Goal: Task Accomplishment & Management: Manage account settings

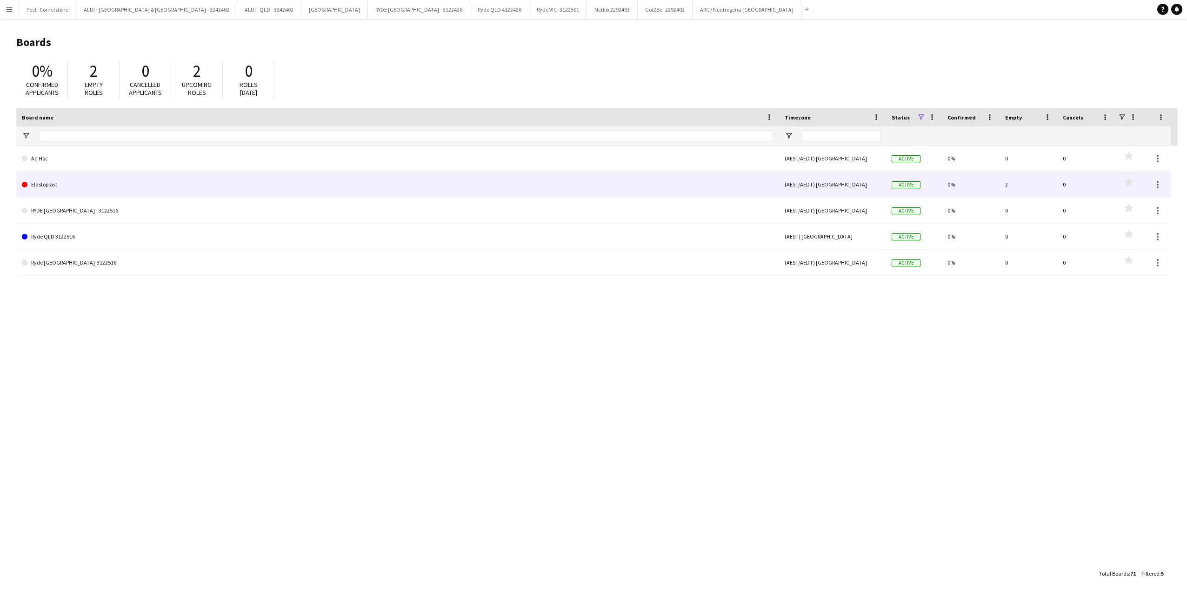
click at [54, 185] on link "Elastoplast" at bounding box center [398, 185] width 752 height 26
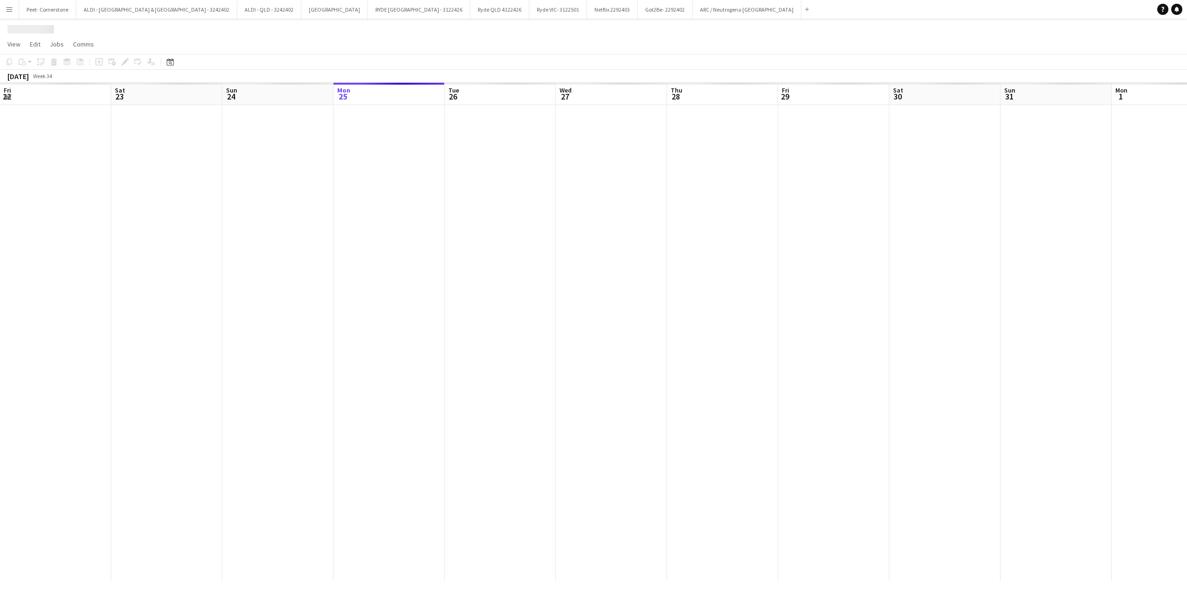
scroll to position [0, 222]
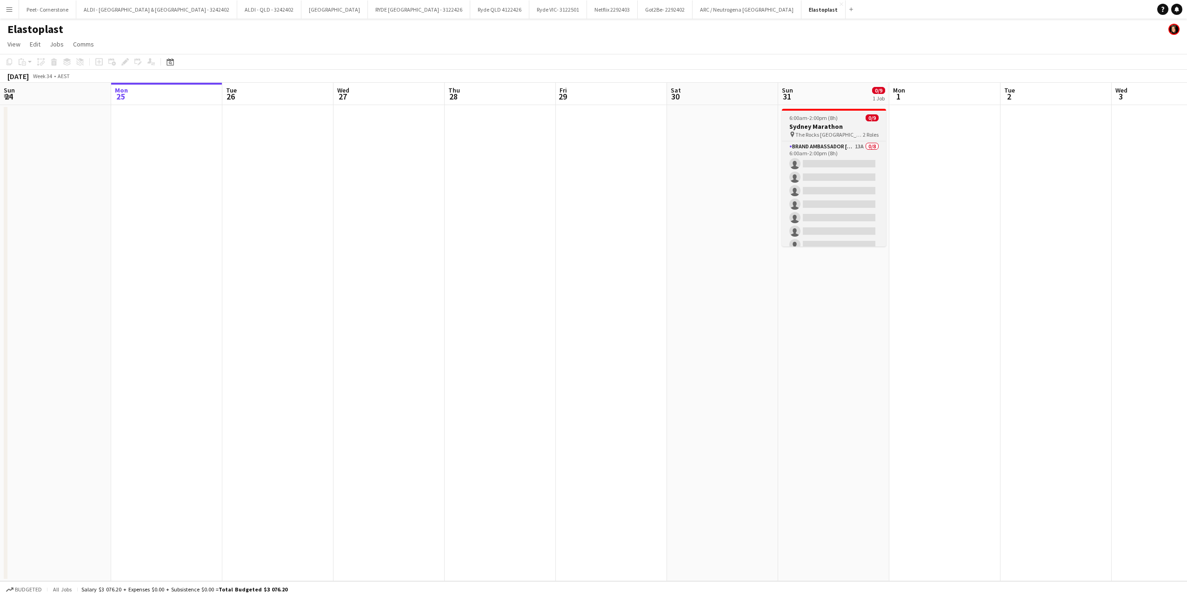
click at [836, 126] on h3 "Sydney Marathon" at bounding box center [834, 126] width 104 height 8
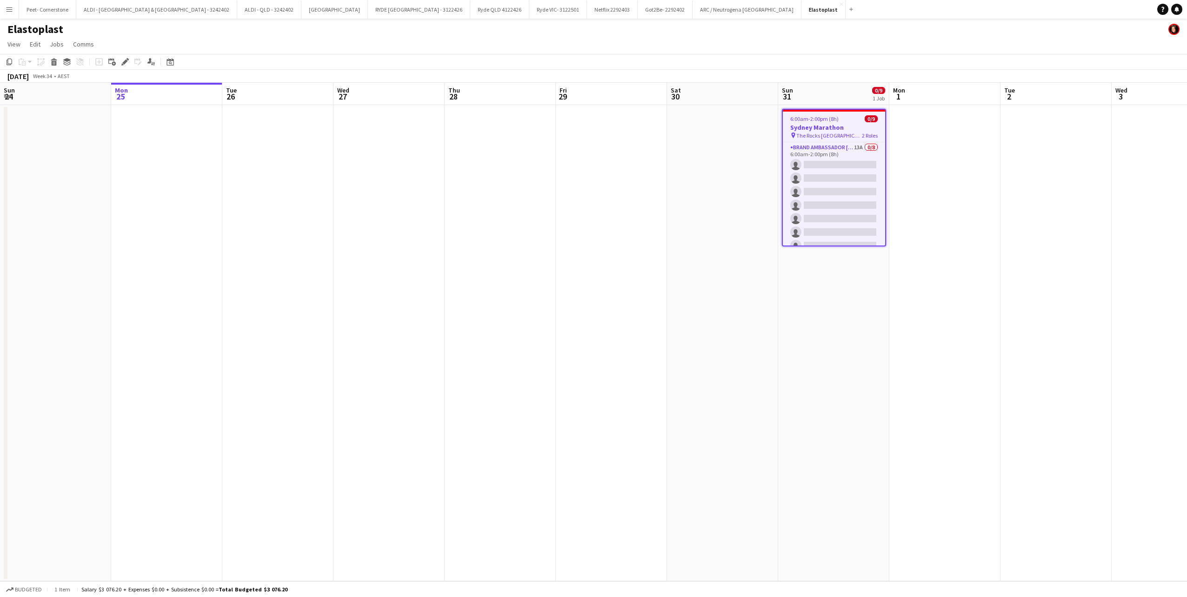
click at [849, 129] on h3 "Sydney Marathon" at bounding box center [834, 127] width 102 height 8
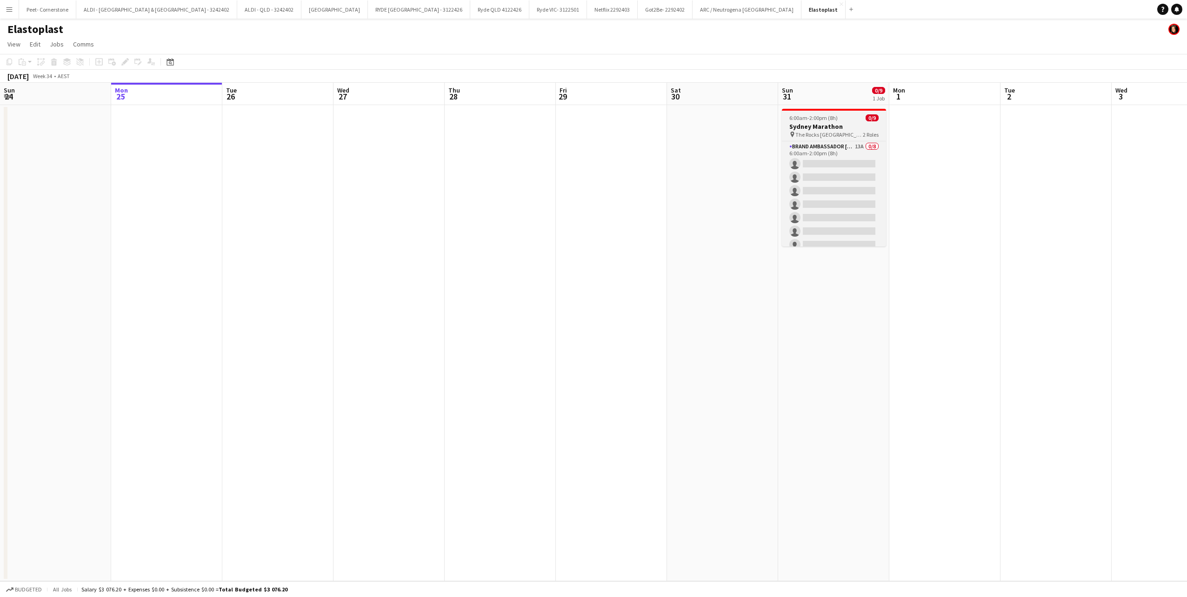
click at [841, 132] on div "pin The Rocks Sydney 2 Roles" at bounding box center [834, 134] width 104 height 7
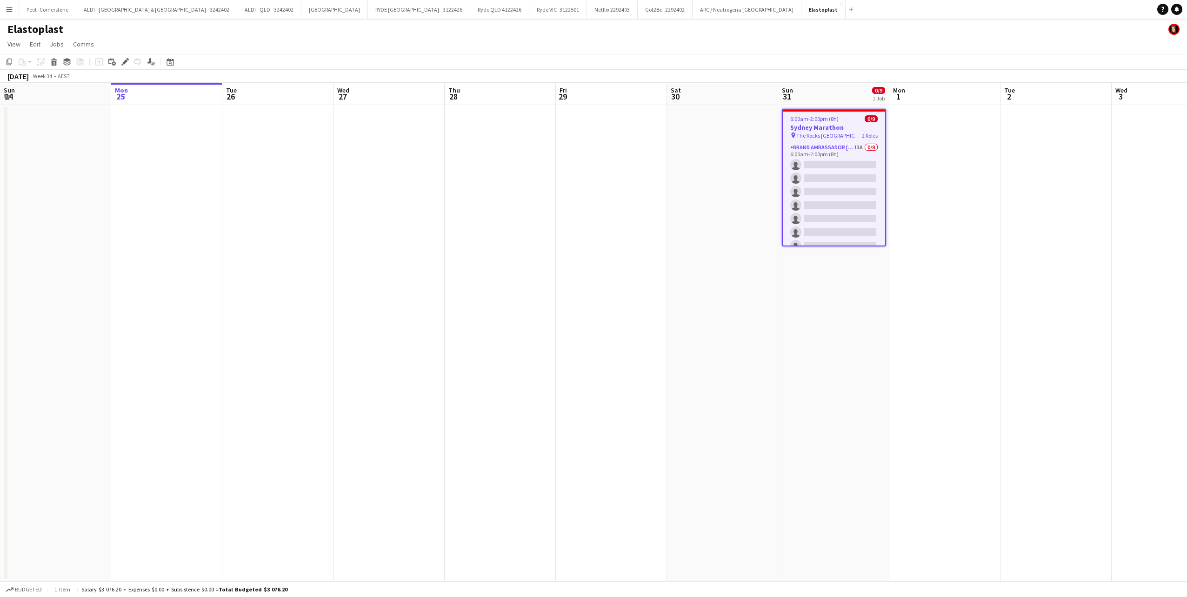
drag, startPoint x: 841, startPoint y: 132, endPoint x: 828, endPoint y: 134, distance: 13.7
click at [828, 134] on span "The Rocks [GEOGRAPHIC_DATA]" at bounding box center [830, 135] width 66 height 7
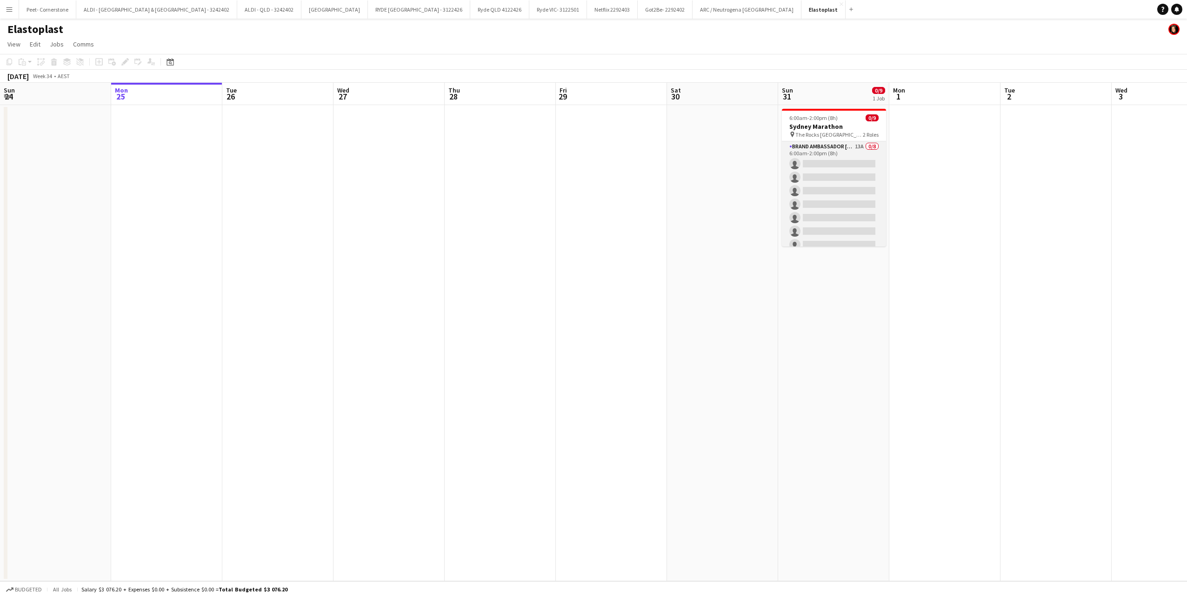
click at [865, 146] on app-card-role "Brand Ambassador Sun 13A 0/8 6:00am-2:00pm (8h) single-neutral-actions single-n…" at bounding box center [834, 204] width 104 height 126
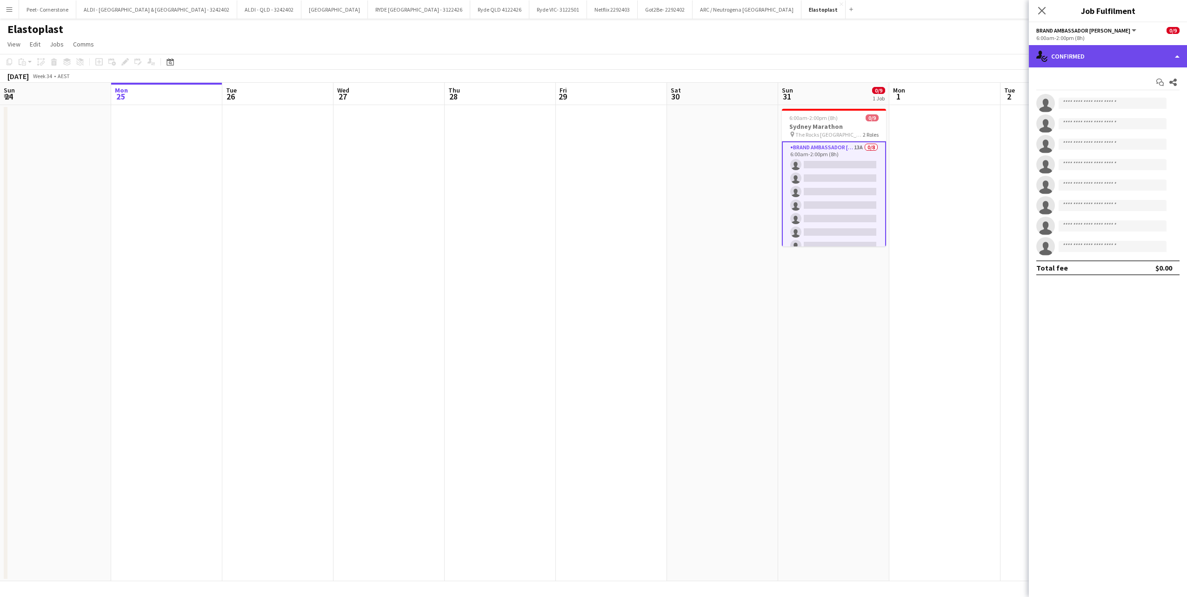
click at [1092, 58] on div "single-neutral-actions-check-2 Confirmed" at bounding box center [1108, 56] width 158 height 22
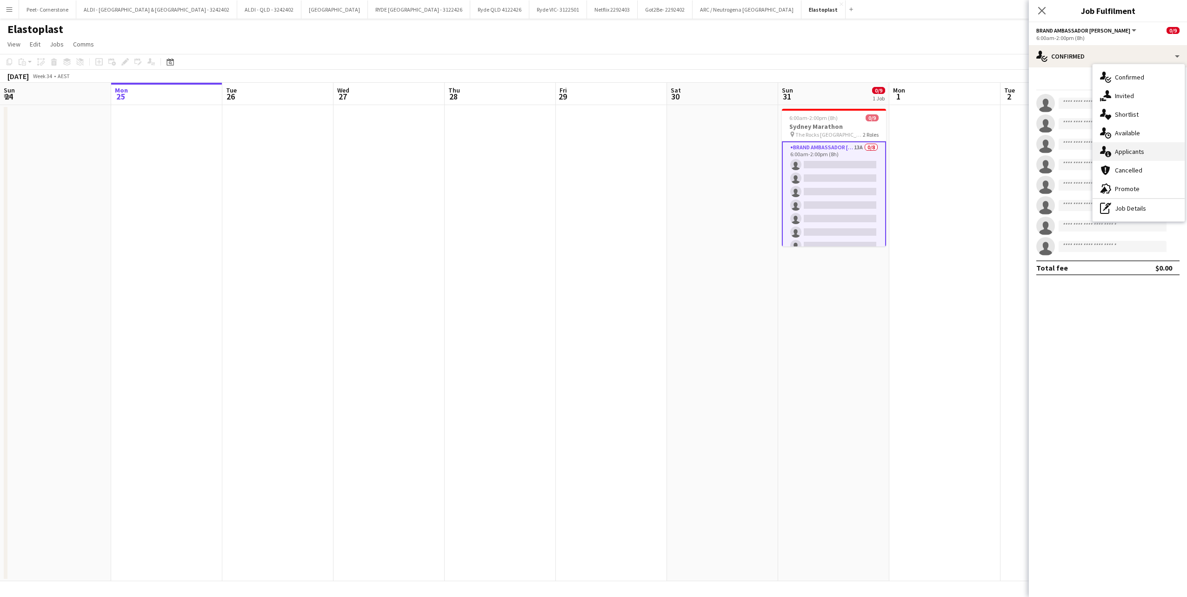
click at [1133, 153] on div "single-neutral-actions-information Applicants" at bounding box center [1139, 151] width 92 height 19
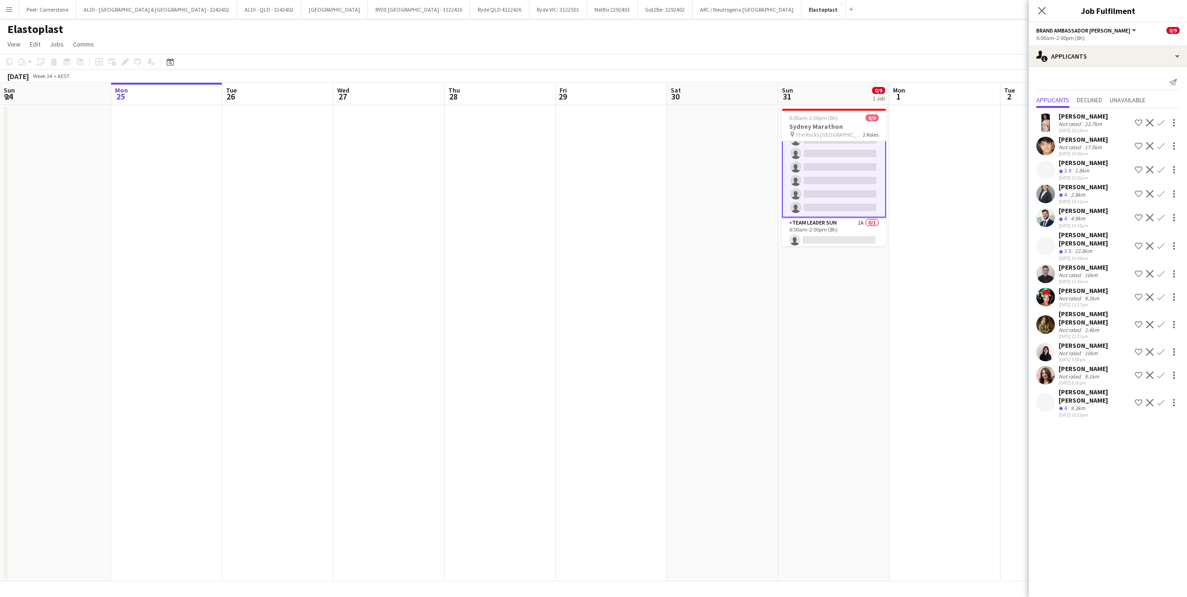
scroll to position [54, 0]
click at [819, 225] on app-card-role "Team Leader Sun 1A 0/1 6:00am-2:00pm (8h) single-neutral-actions" at bounding box center [834, 231] width 104 height 32
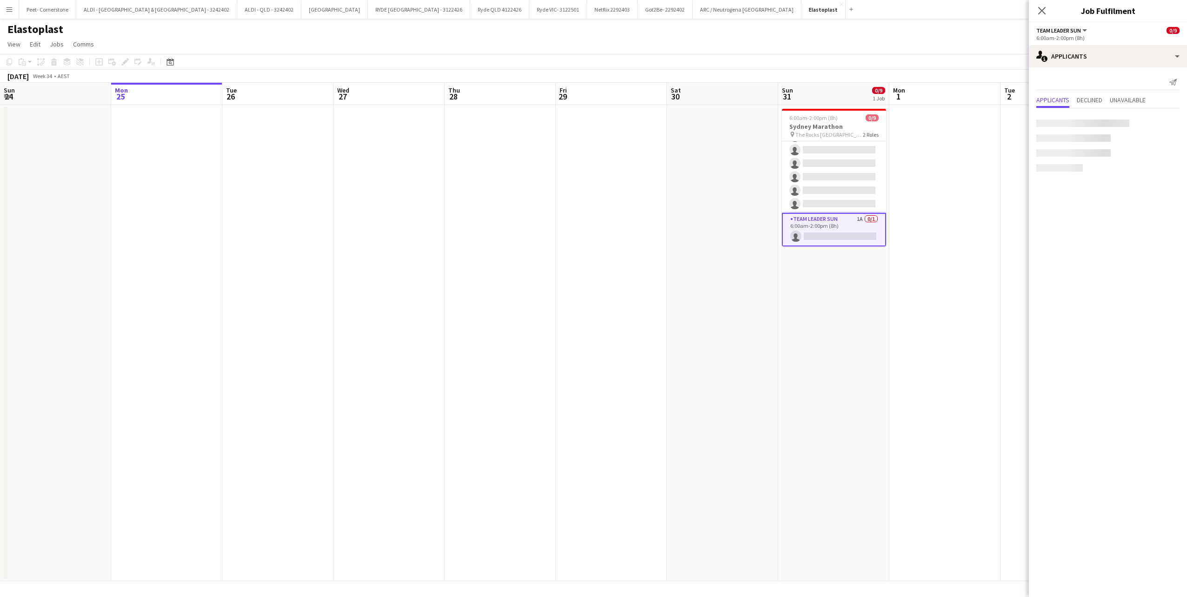
scroll to position [54, 0]
click at [1070, 117] on div "[PERSON_NAME]" at bounding box center [1083, 116] width 49 height 8
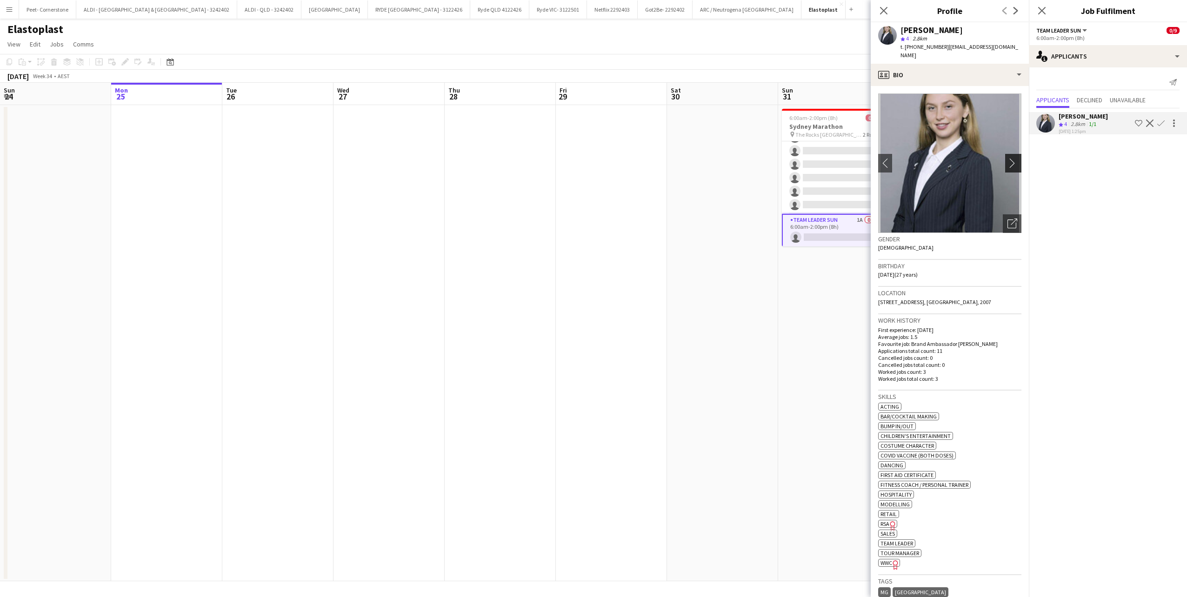
click at [1008, 158] on app-icon "chevron-right" at bounding box center [1015, 163] width 14 height 10
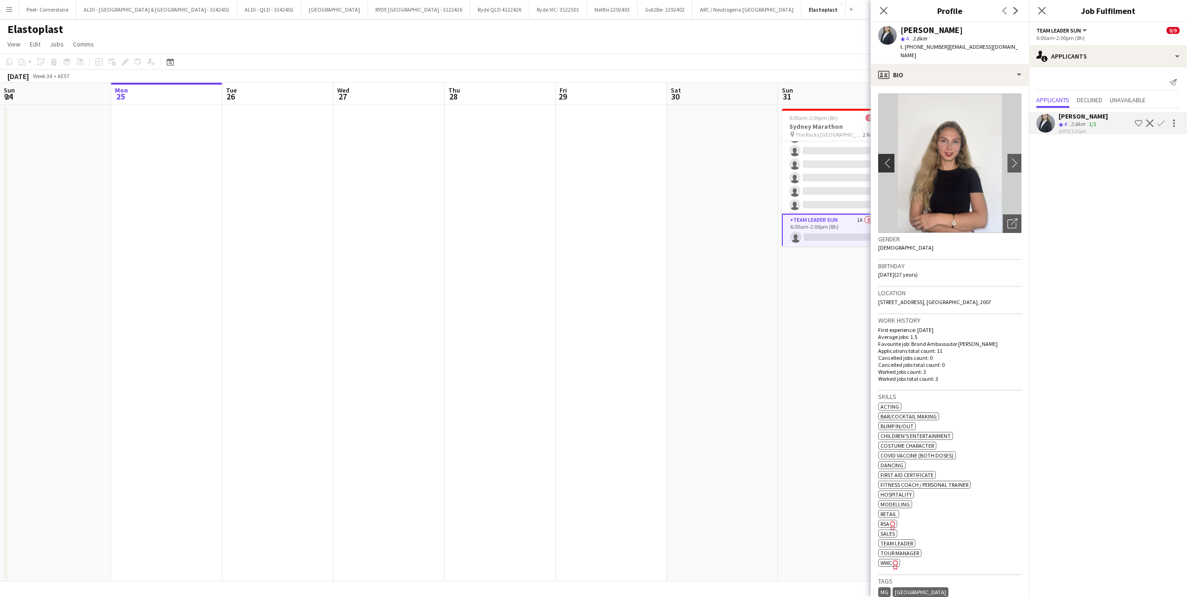
click at [885, 158] on app-icon "chevron-left" at bounding box center [886, 163] width 14 height 10
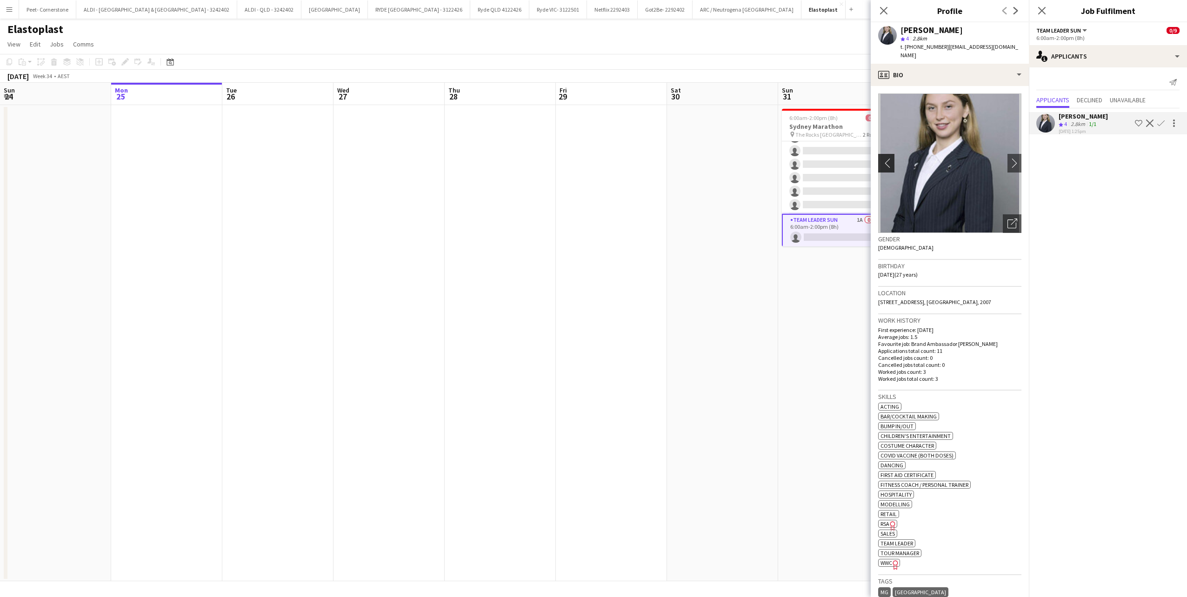
click at [885, 158] on app-icon "chevron-left" at bounding box center [886, 163] width 14 height 10
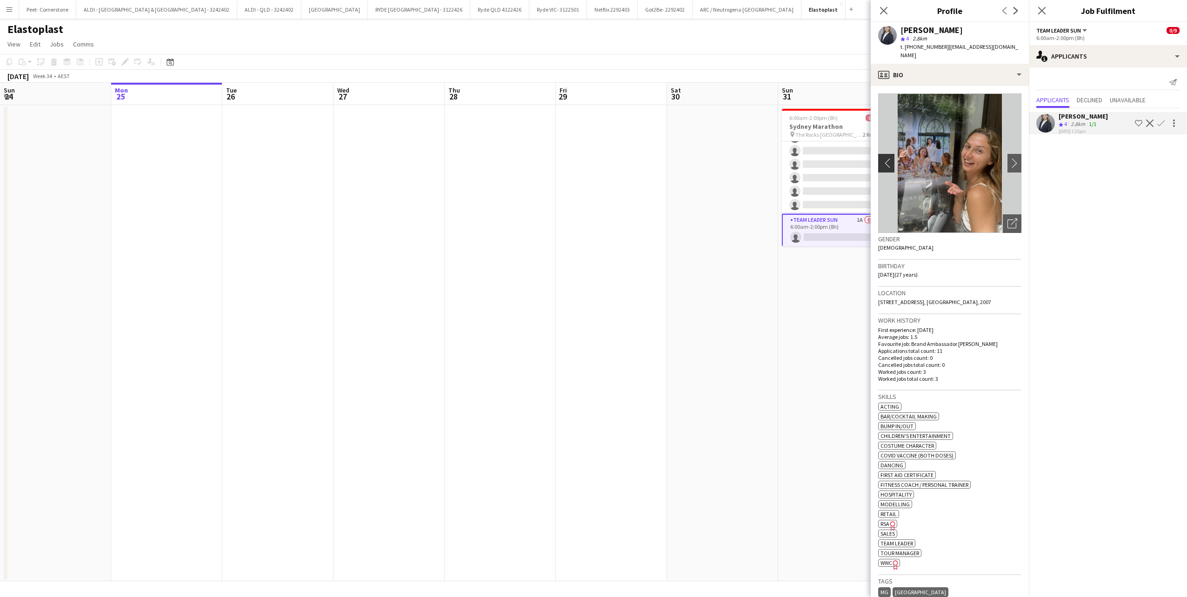
click at [885, 158] on app-icon "chevron-left" at bounding box center [886, 163] width 14 height 10
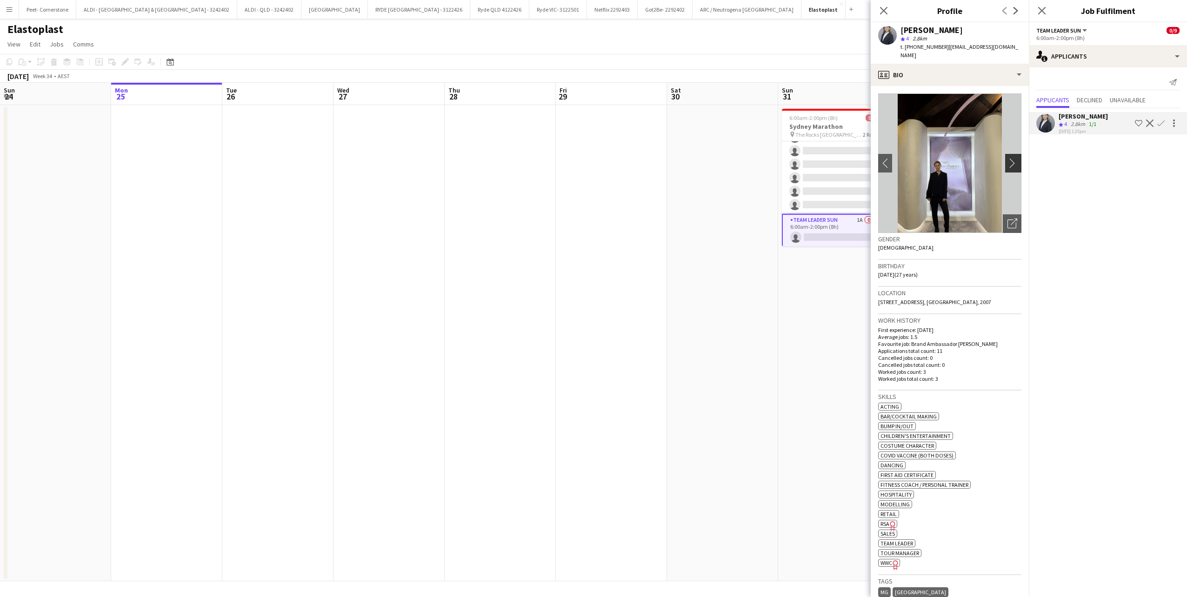
click at [1009, 158] on app-icon "chevron-right" at bounding box center [1015, 163] width 14 height 10
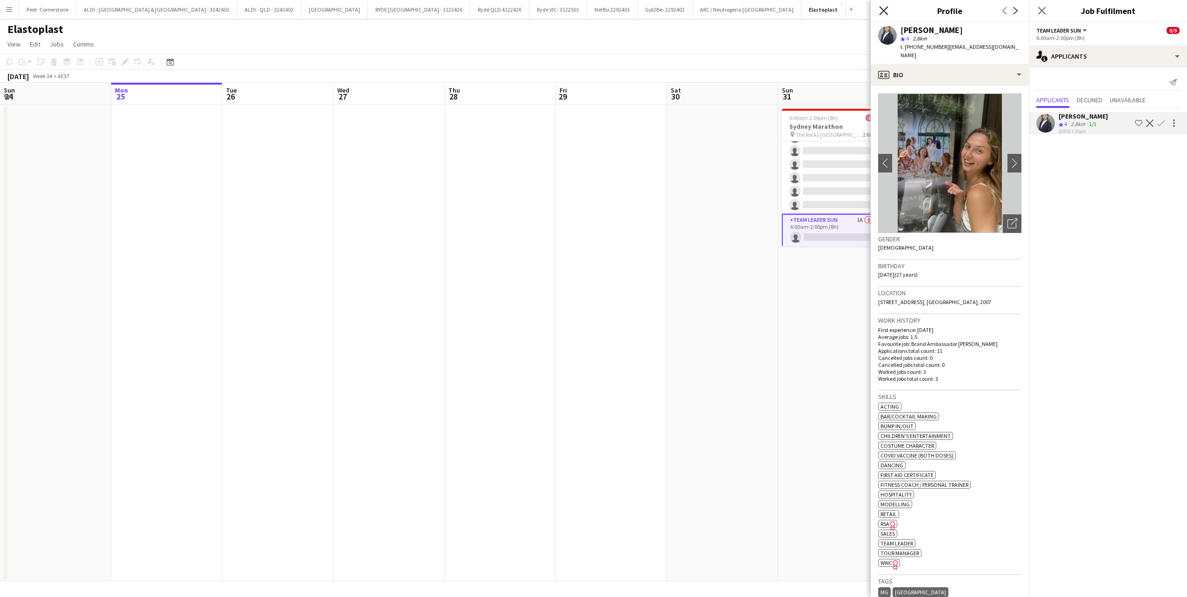
click at [881, 15] on icon "Close pop-in" at bounding box center [883, 10] width 9 height 9
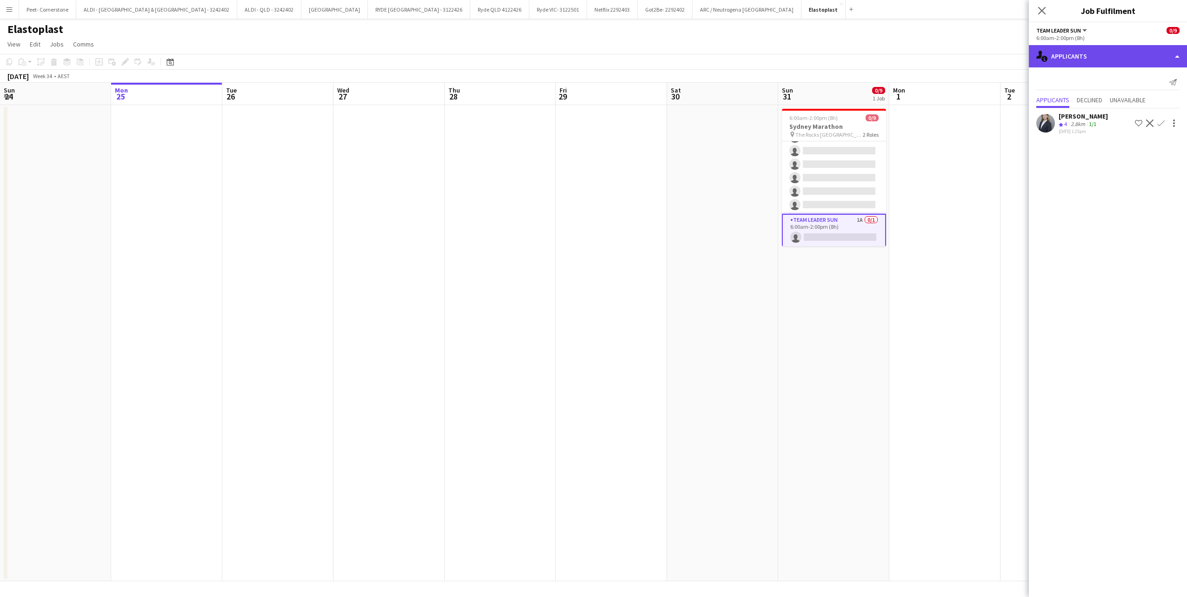
click at [1067, 59] on div "single-neutral-actions-information Applicants" at bounding box center [1108, 56] width 158 height 22
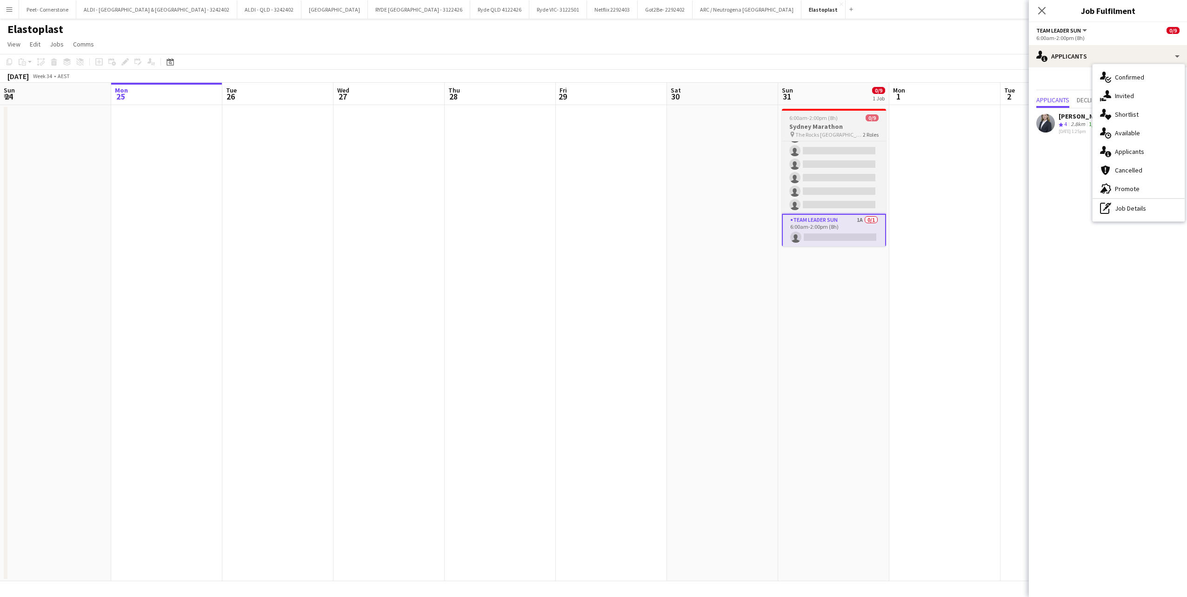
click at [834, 138] on app-job-card "6:00am-2:00pm (8h) 0/9 Sydney Marathon pin The Rocks Sydney 2 Roles Brand Ambas…" at bounding box center [834, 178] width 104 height 138
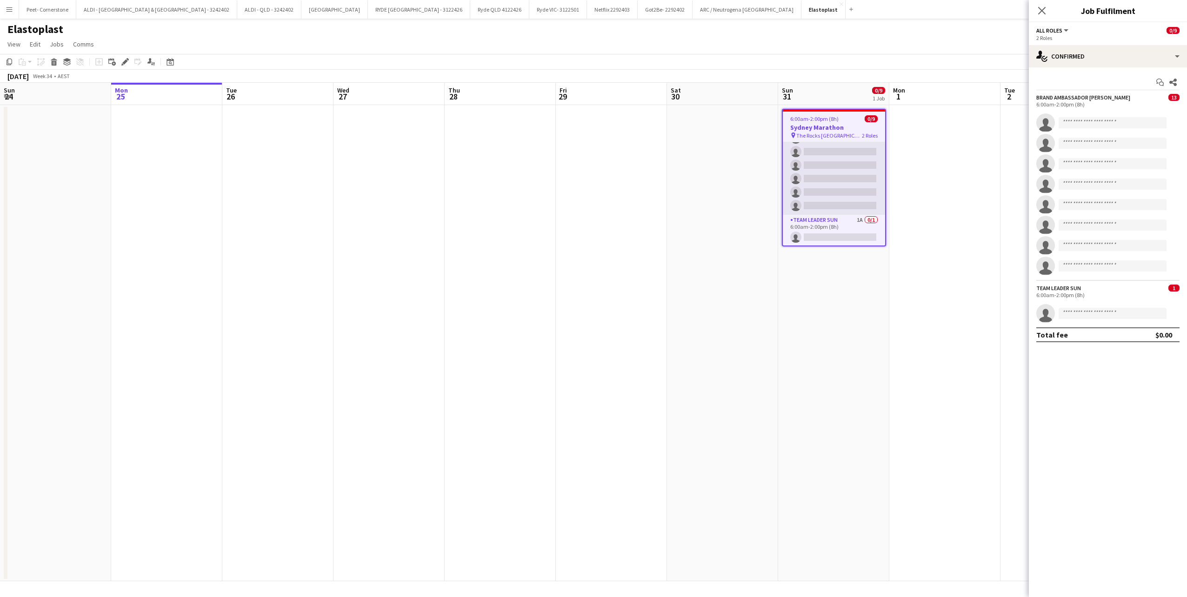
click at [832, 161] on app-card-role "Brand Ambassador Sun 13A 0/8 6:00am-2:00pm (8h) single-neutral-actions single-n…" at bounding box center [834, 152] width 102 height 126
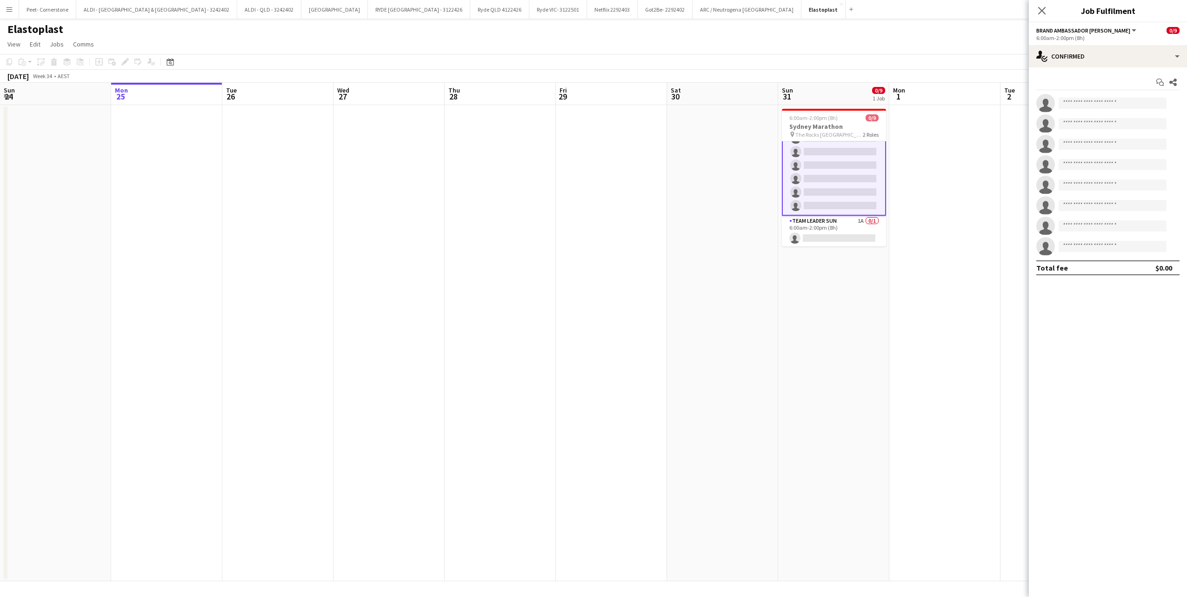
scroll to position [54, 0]
click at [1070, 59] on div "single-neutral-actions-check-2 Confirmed" at bounding box center [1108, 56] width 158 height 22
click at [1132, 151] on div "single-neutral-actions-information Applicants" at bounding box center [1139, 151] width 92 height 19
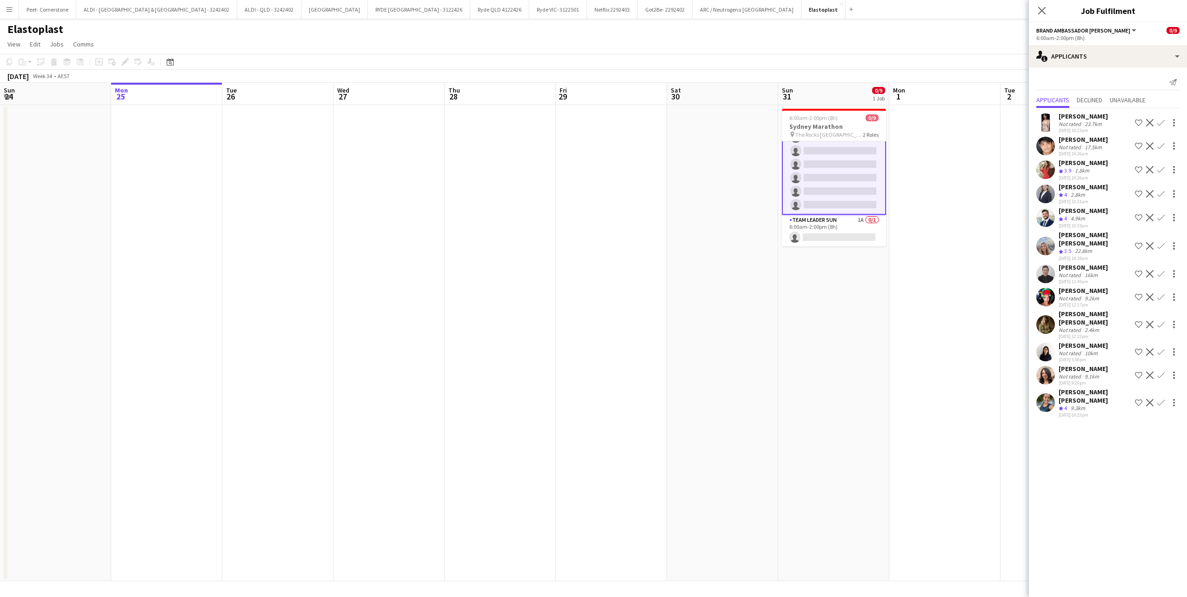
click at [1044, 296] on app-user-avatar at bounding box center [1046, 297] width 19 height 19
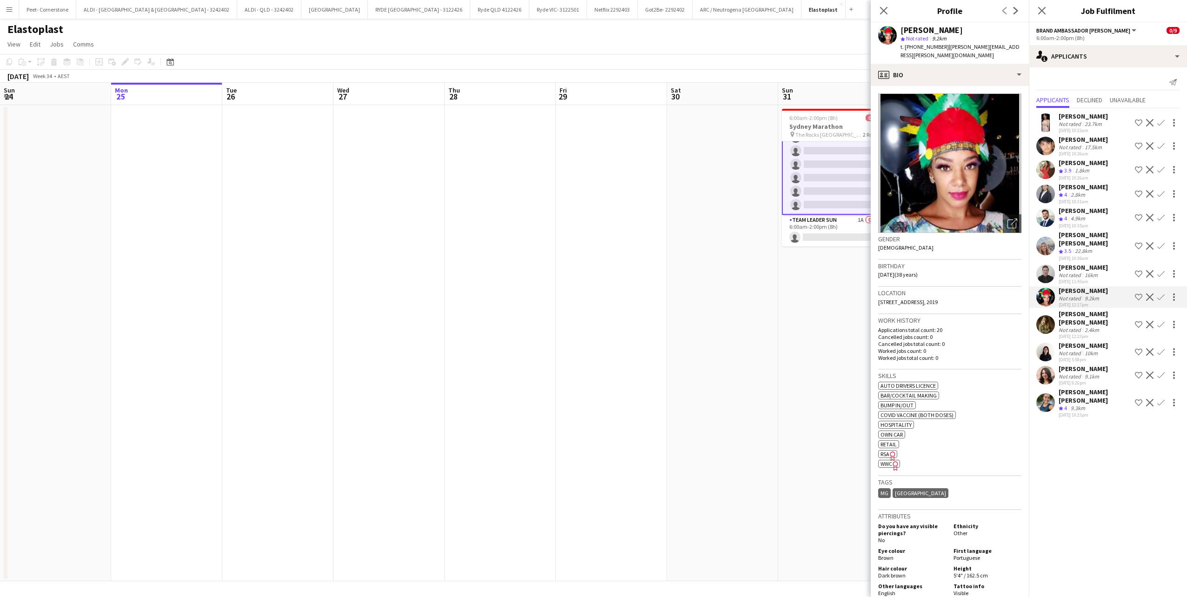
click at [1071, 350] on div "Not rated" at bounding box center [1071, 353] width 24 height 7
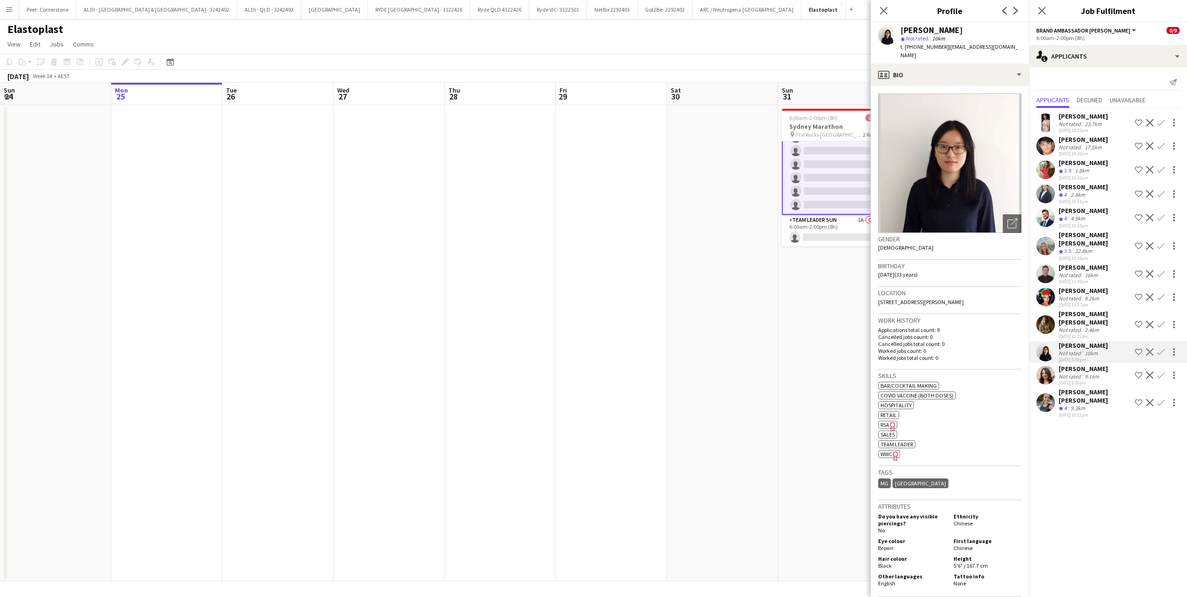
click at [1073, 145] on div "Not rated" at bounding box center [1071, 147] width 24 height 7
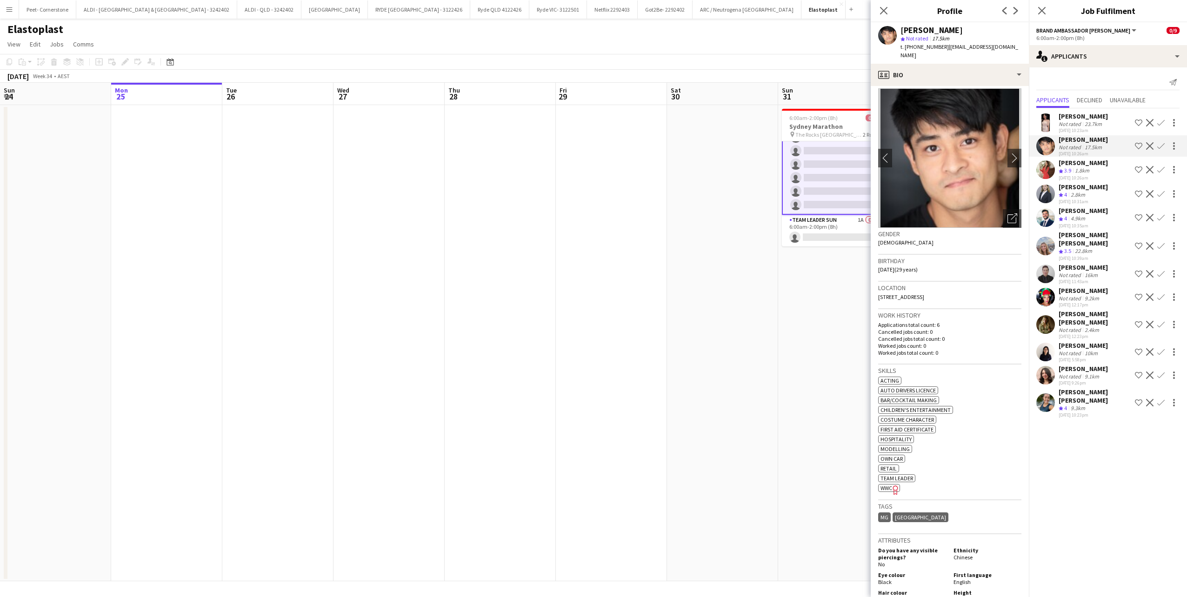
scroll to position [0, 0]
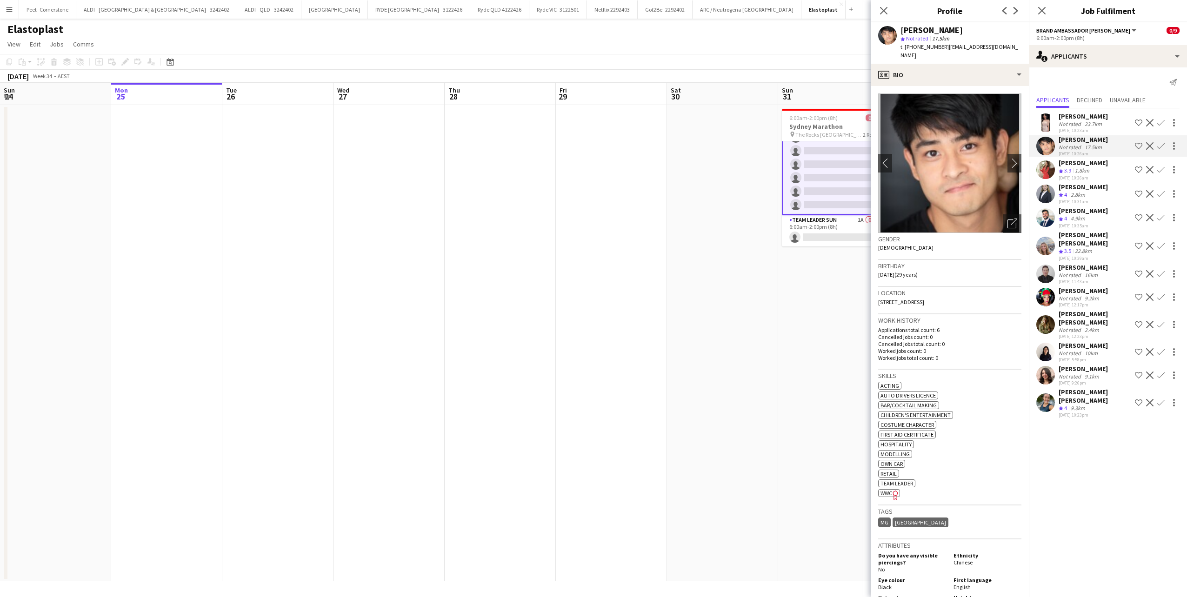
click at [1080, 327] on div "Not rated" at bounding box center [1071, 330] width 24 height 7
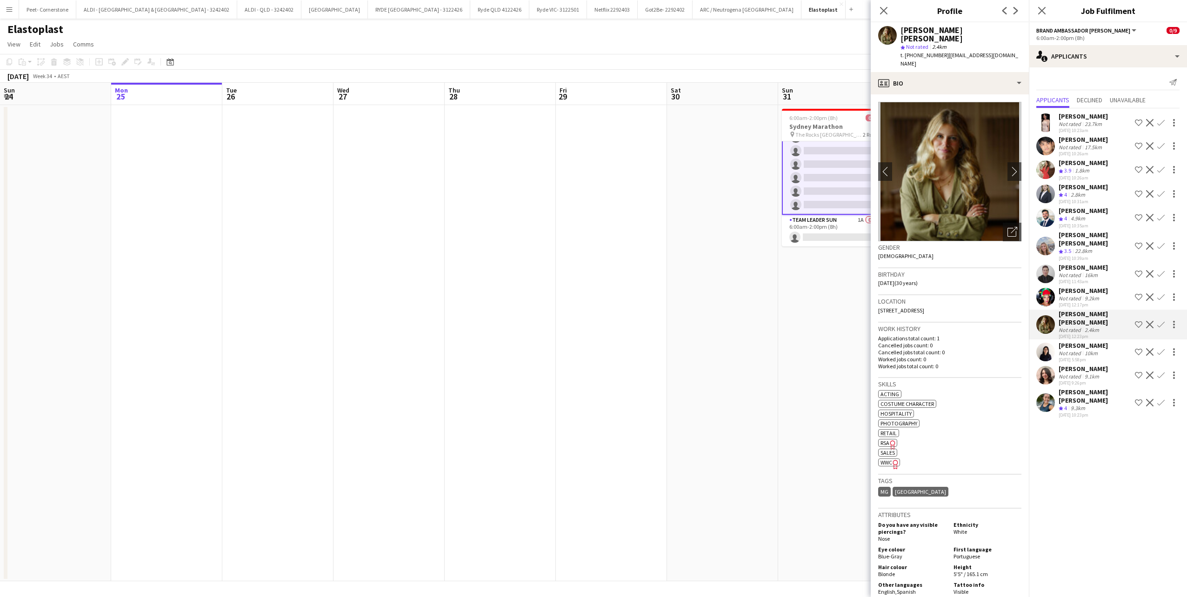
click at [822, 181] on app-card-role "Brand Ambassador Sun 13A 0/8 6:00am-2:00pm (8h) single-neutral-actions single-n…" at bounding box center [834, 151] width 104 height 128
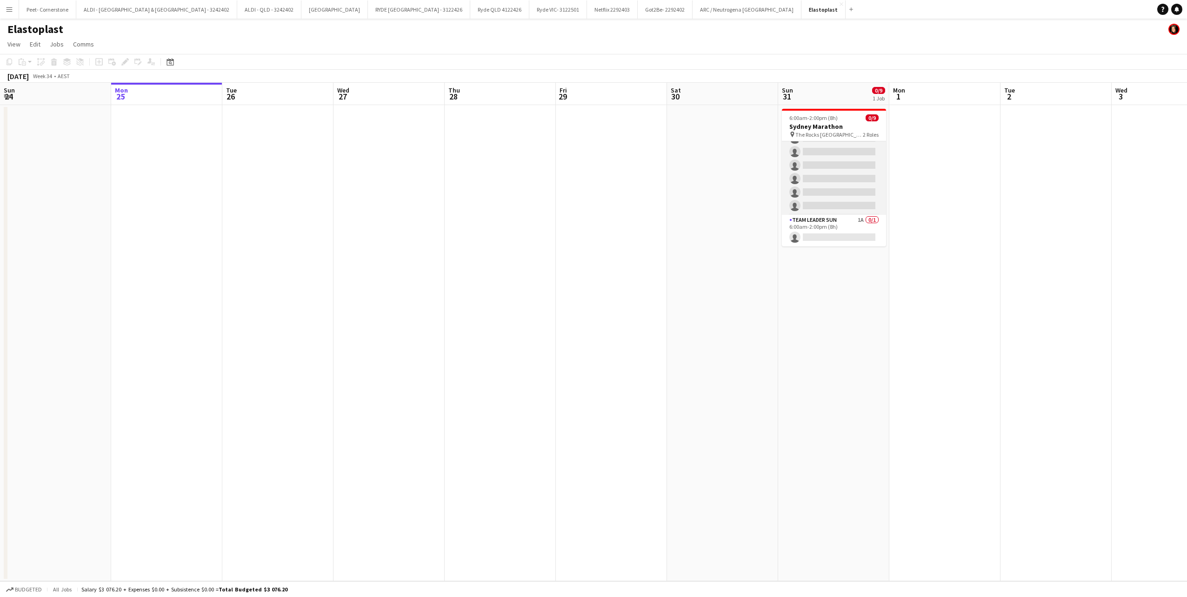
scroll to position [6, 0]
click at [834, 152] on app-card-role "Brand Ambassador Sun 13A 0/8 6:00am-2:00pm (8h) single-neutral-actions single-n…" at bounding box center [834, 198] width 104 height 126
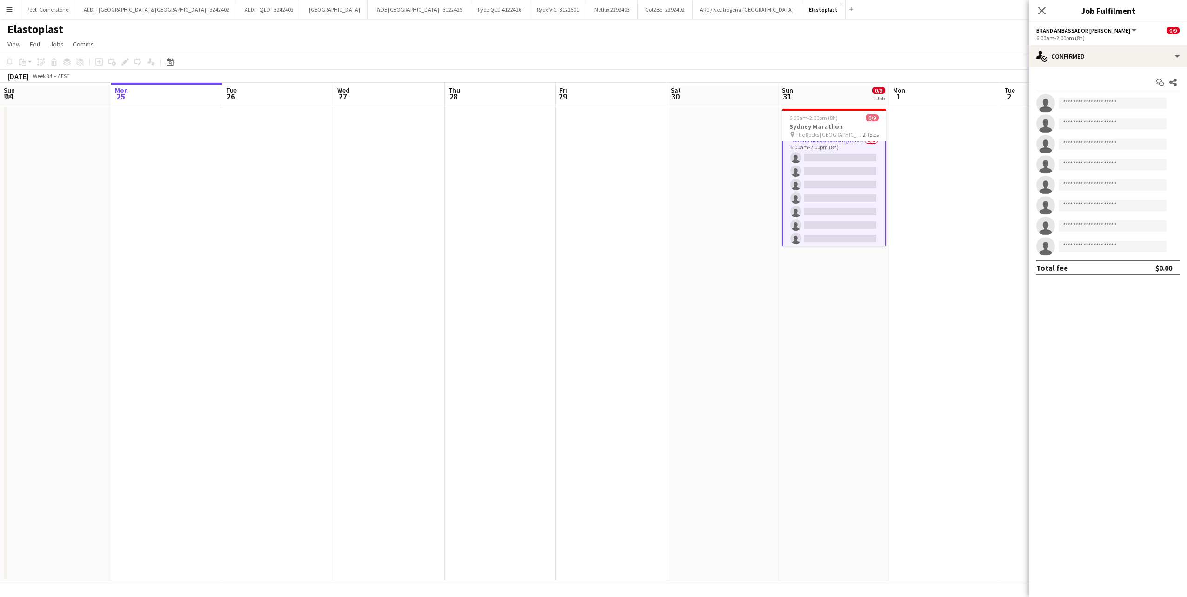
scroll to position [54, 0]
click at [815, 223] on app-card-role "Team Leader Sun 1A 0/1 6:00am-2:00pm (8h) single-neutral-actions" at bounding box center [834, 231] width 104 height 32
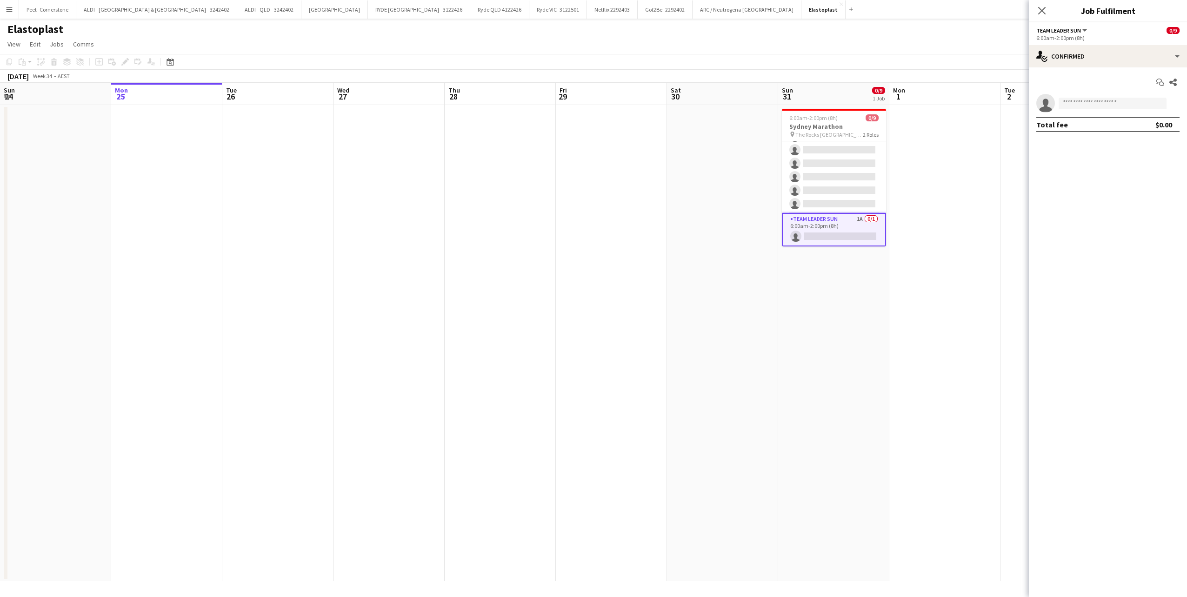
scroll to position [54, 0]
click at [838, 226] on app-card-role "Team Leader Sun 1A 0/1 6:00am-2:00pm (8h) single-neutral-actions" at bounding box center [834, 230] width 104 height 34
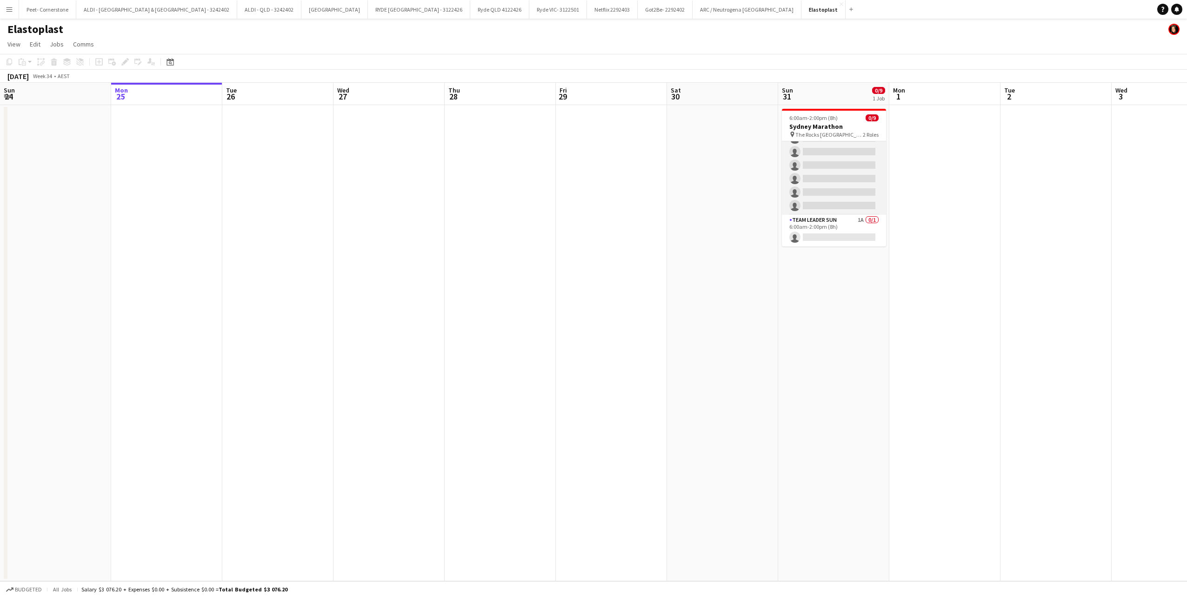
click at [804, 175] on app-card-role "Brand Ambassador Sun 13A 0/8 6:00am-2:00pm (8h) single-neutral-actions single-n…" at bounding box center [834, 152] width 104 height 126
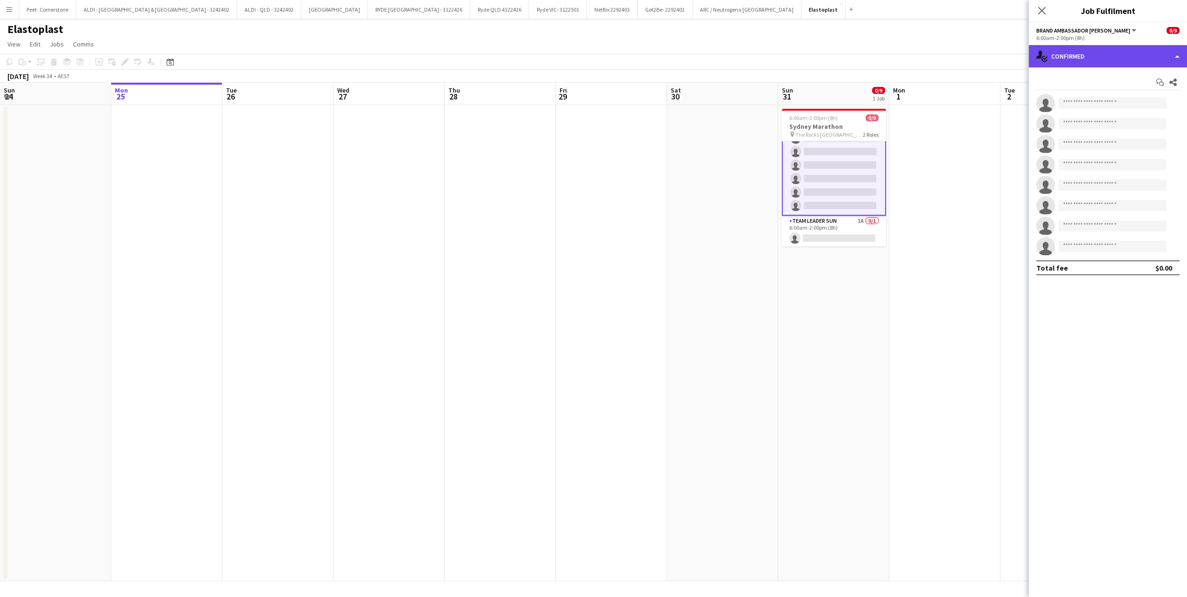
click at [1068, 57] on div "single-neutral-actions-check-2 Confirmed" at bounding box center [1108, 56] width 158 height 22
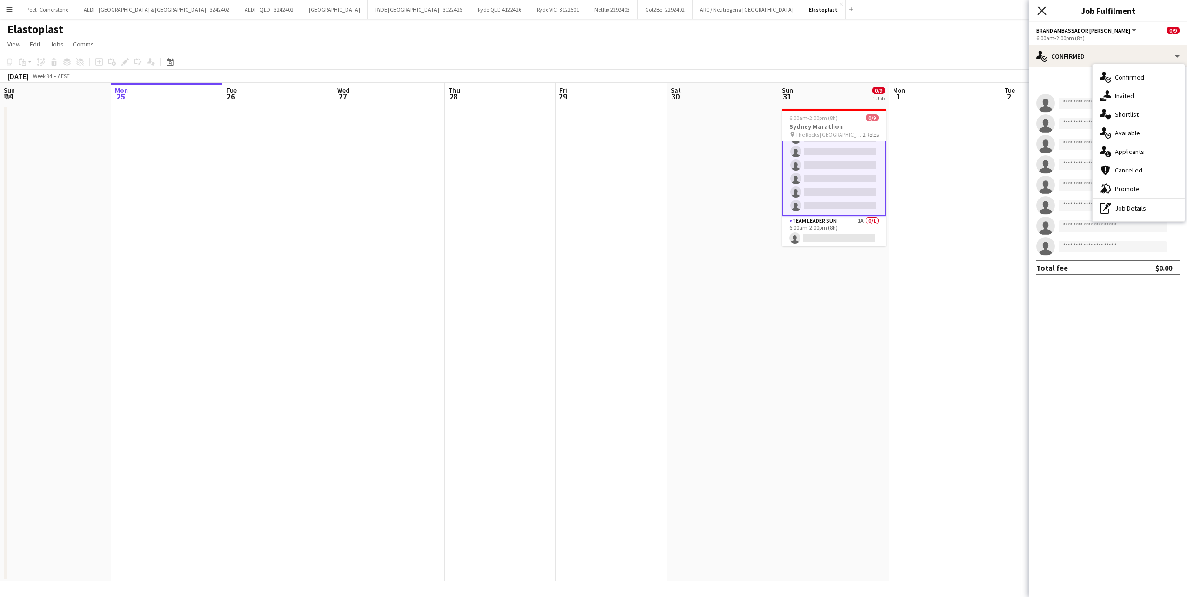
click at [1044, 12] on icon "Close pop-in" at bounding box center [1042, 10] width 9 height 9
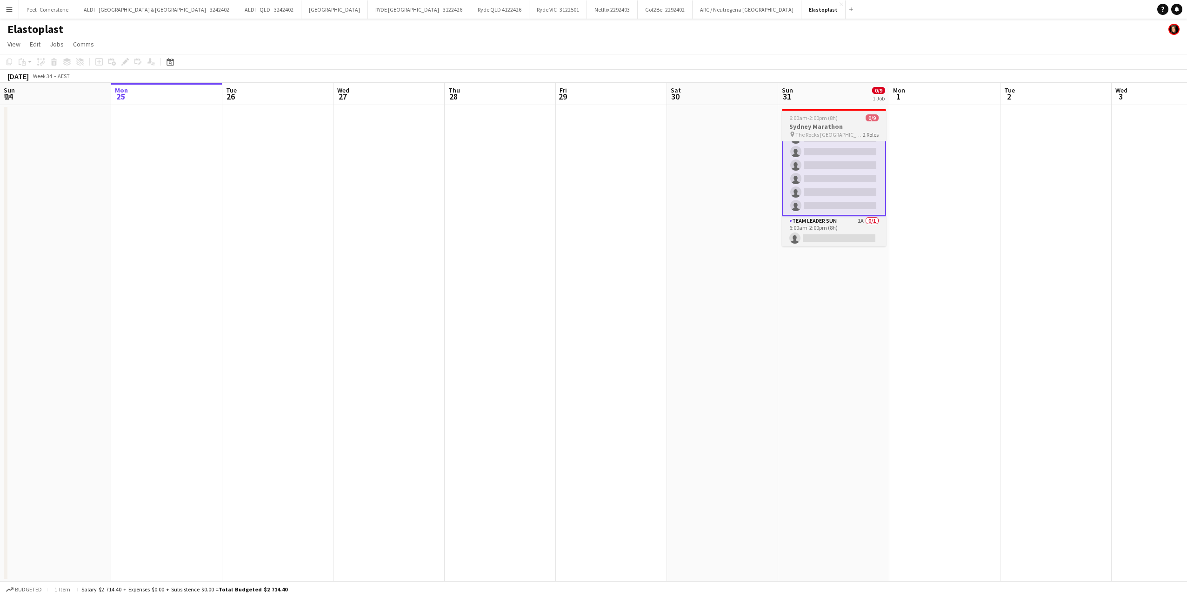
click at [825, 124] on h3 "Sydney Marathon" at bounding box center [834, 126] width 104 height 8
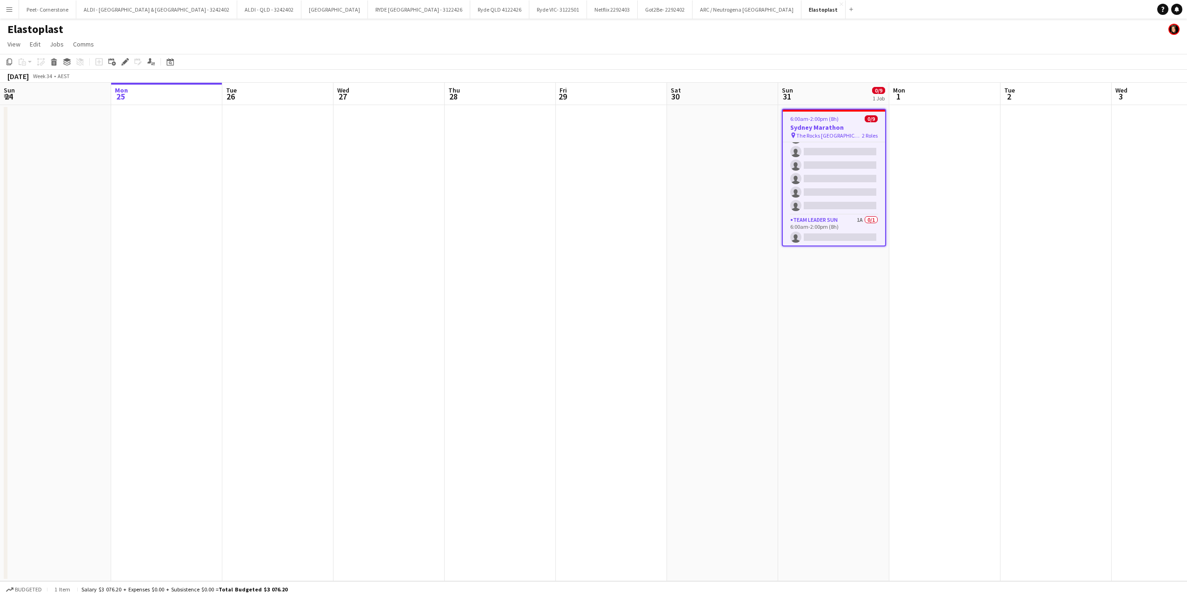
scroll to position [53, 0]
click at [812, 123] on h3 "Sydney Marathon" at bounding box center [834, 127] width 102 height 8
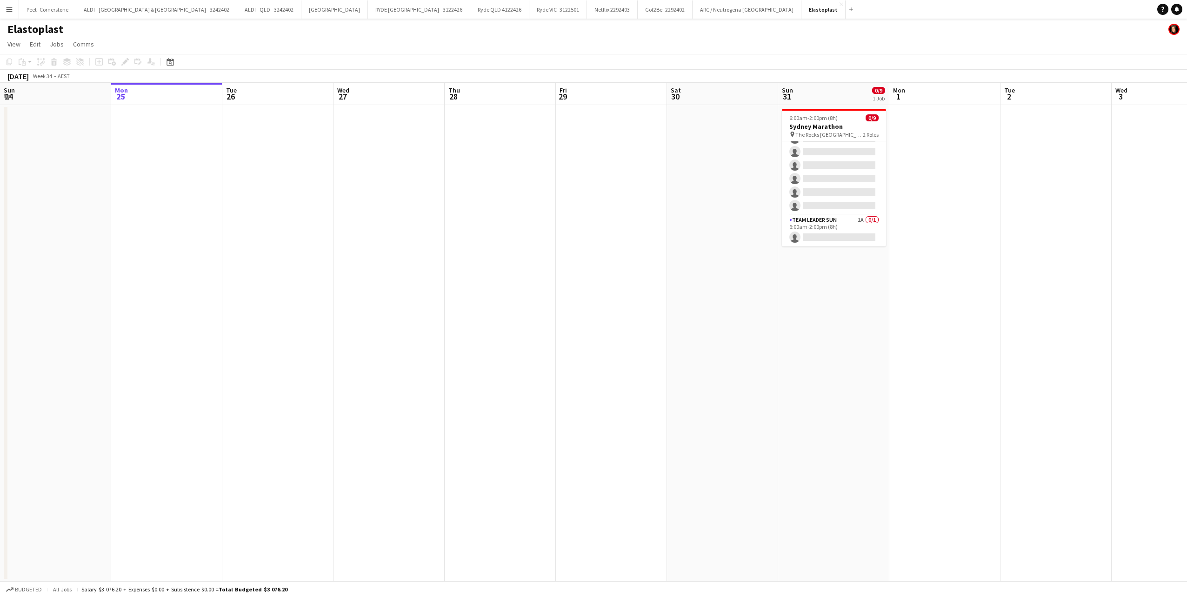
click at [694, 179] on app-date-cell at bounding box center [722, 343] width 111 height 476
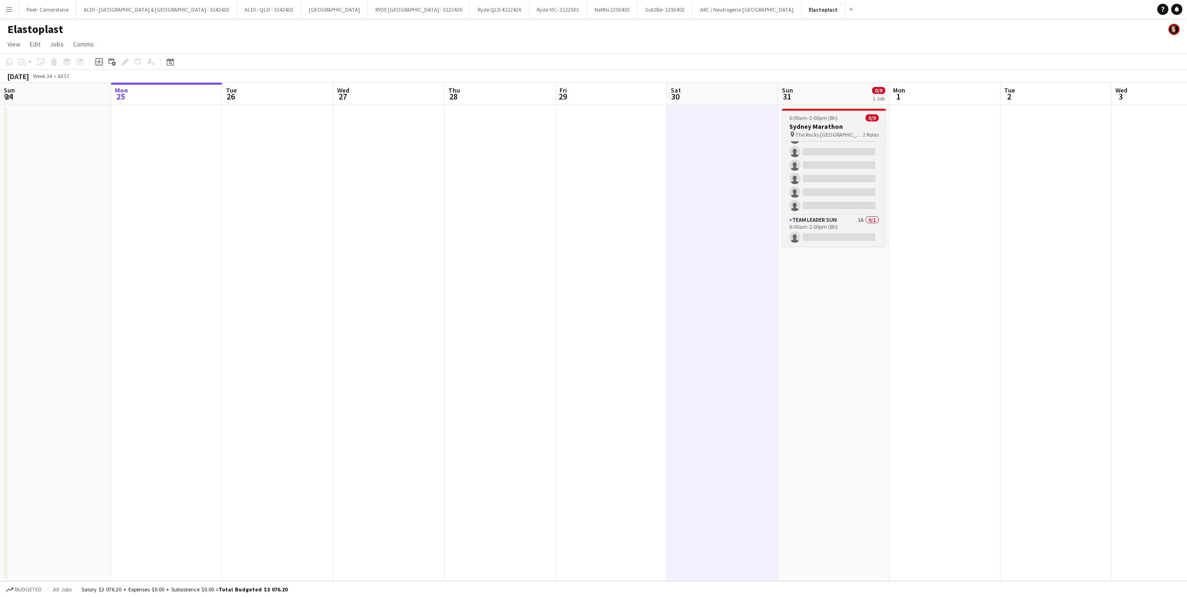
click at [825, 127] on h3 "Sydney Marathon" at bounding box center [834, 126] width 104 height 8
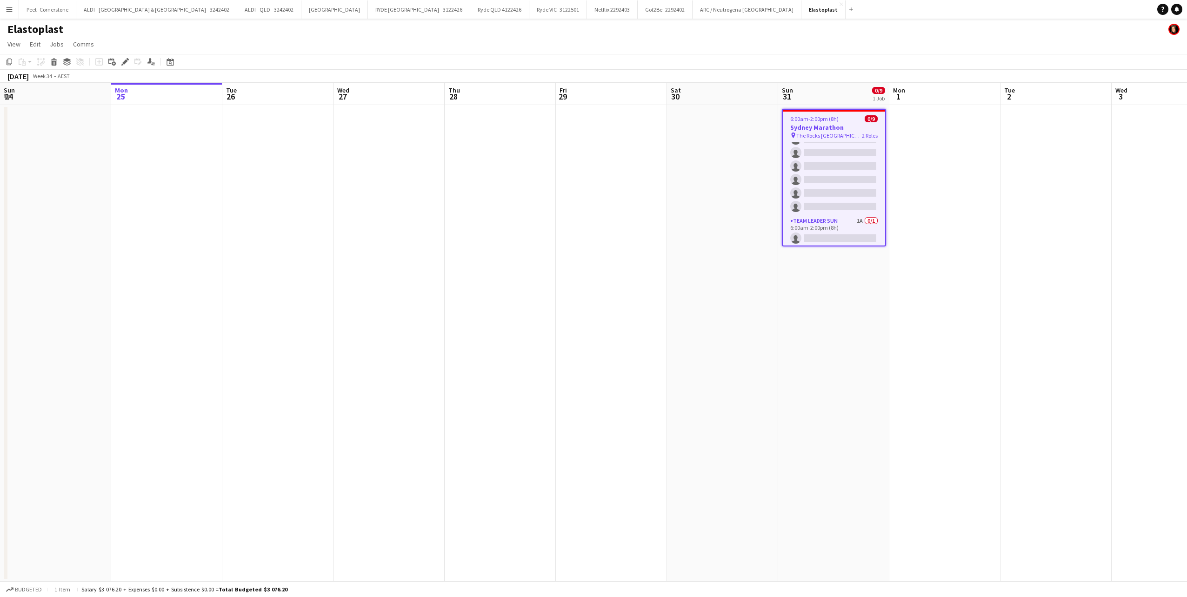
drag, startPoint x: 125, startPoint y: 62, endPoint x: 175, endPoint y: 93, distance: 59.5
click at [125, 62] on icon at bounding box center [124, 62] width 5 height 5
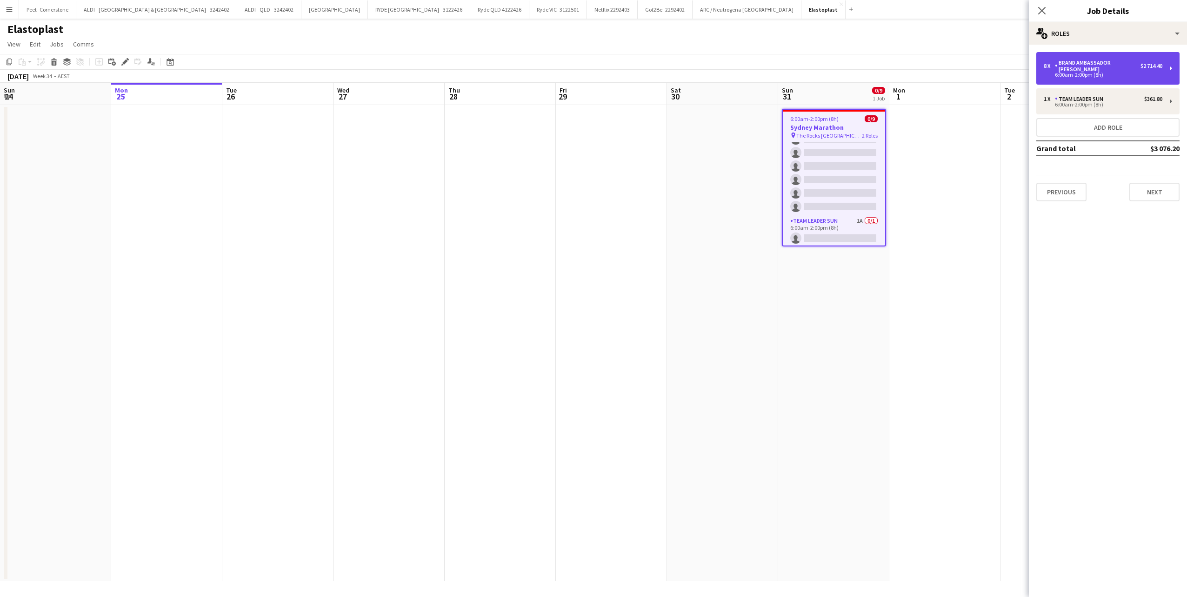
click at [1069, 59] on div "8 x Brand Ambassador Sun $2 714.40 6:00am-2:00pm (8h)" at bounding box center [1108, 68] width 143 height 33
